Goal: Find specific page/section: Locate a particular part of the current website

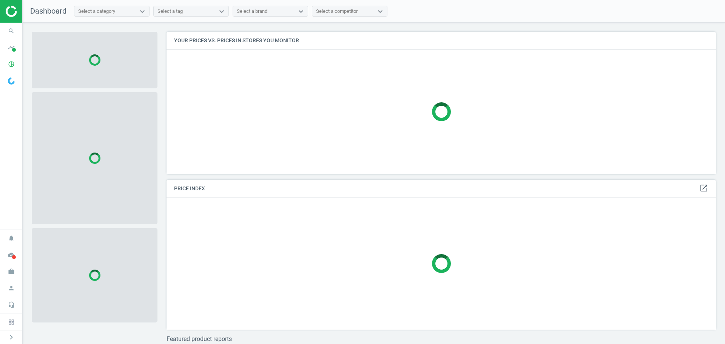
scroll to position [154, 555]
click at [10, 31] on icon "search" at bounding box center [11, 31] width 14 height 14
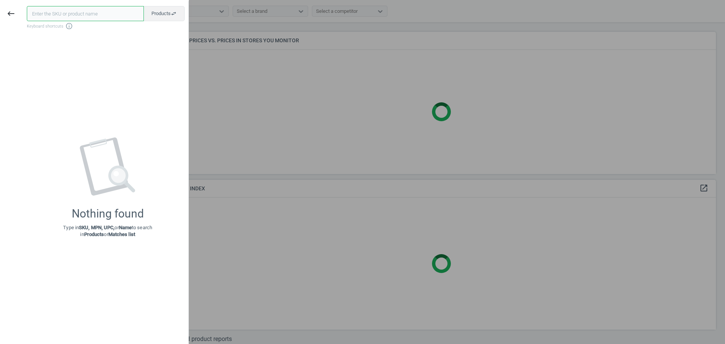
click at [48, 15] on input "text" at bounding box center [85, 13] width 117 height 15
paste input "POR-948110316LX"
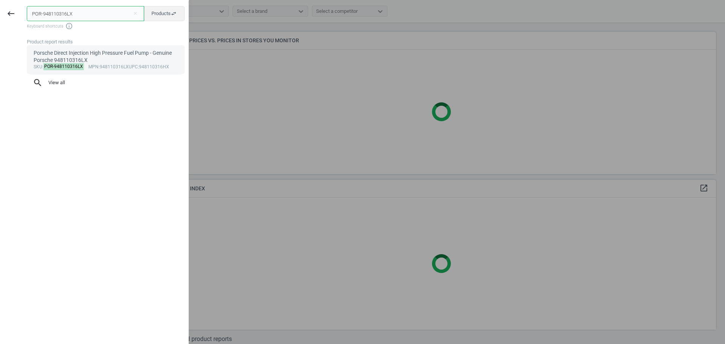
type input "POR-948110316LX"
click at [60, 65] on mark "POR-948110316LX" at bounding box center [63, 66] width 41 height 7
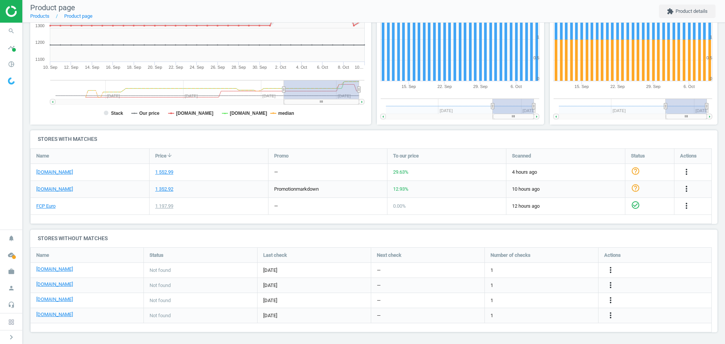
scroll to position [156, 0]
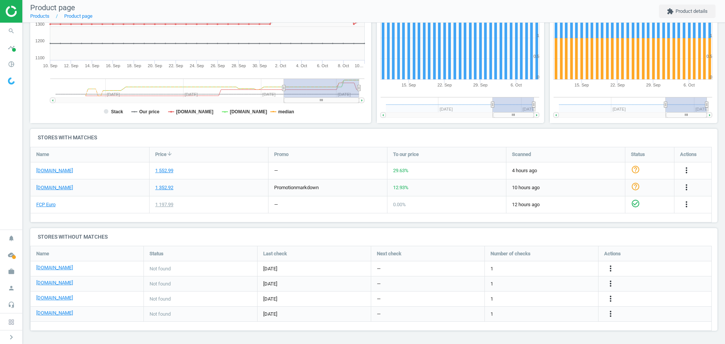
click at [213, 191] on div "1 352.92" at bounding box center [208, 187] width 118 height 17
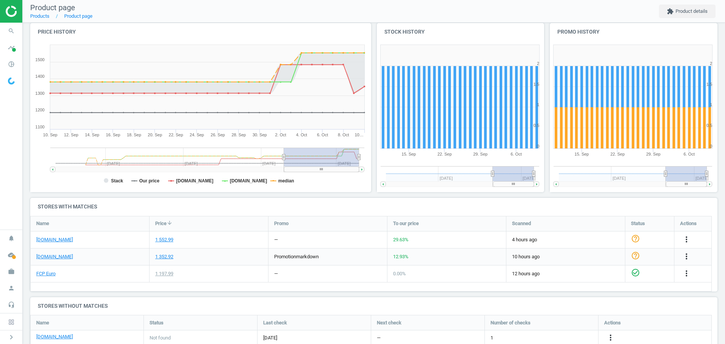
scroll to position [80, 0]
